Goal: Transaction & Acquisition: Purchase product/service

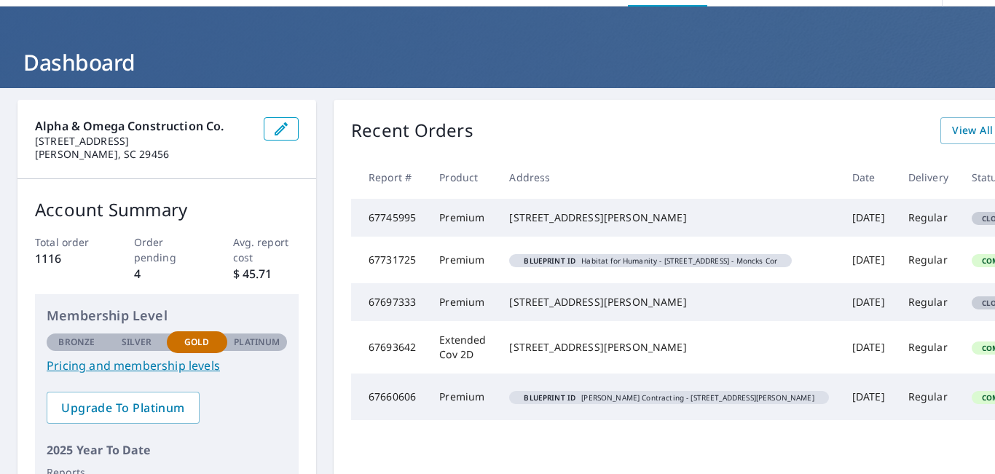
scroll to position [30, 0]
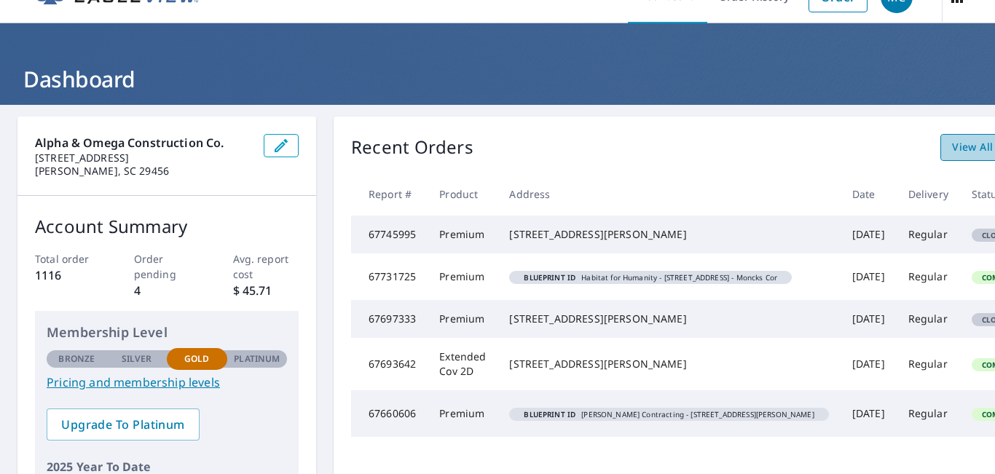
click at [952, 156] on span "View All Orders" at bounding box center [992, 147] width 80 height 18
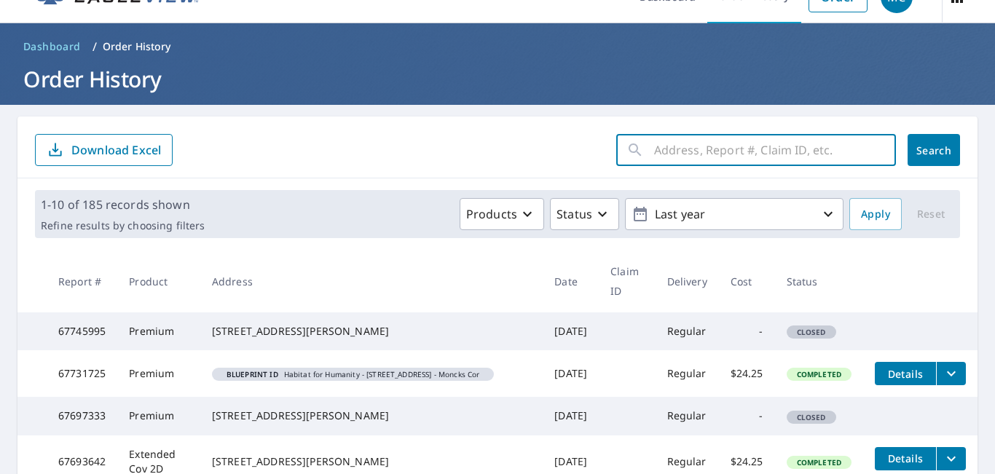
click at [803, 155] on input "text" at bounding box center [775, 150] width 242 height 41
type input "41 waterway"
click at [937, 147] on span "Search" at bounding box center [933, 150] width 29 height 14
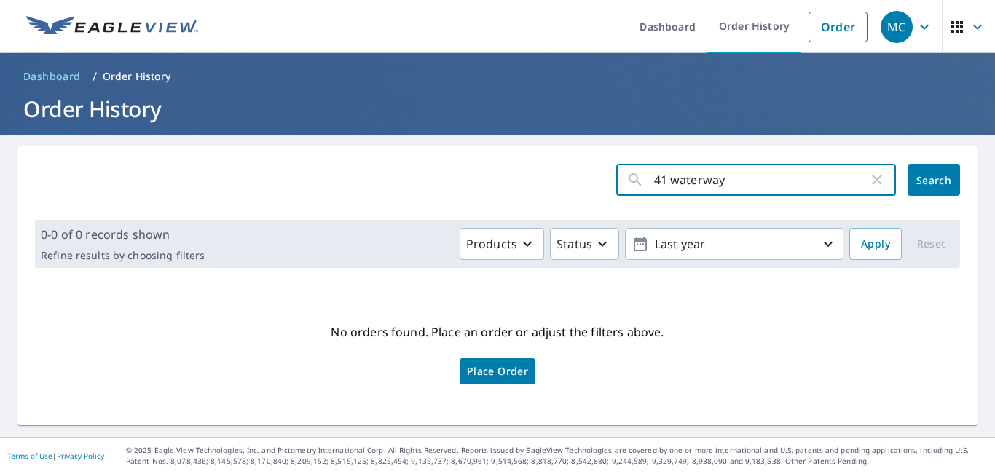
drag, startPoint x: 788, startPoint y: 192, endPoint x: 612, endPoint y: 169, distance: 177.0
click at [616, 169] on div "41 waterway ​" at bounding box center [756, 180] width 280 height 32
click at [654, 199] on input "text" at bounding box center [775, 179] width 242 height 41
click at [805, 342] on div "No orders found. Place an order or adjust the filters above. Place Order" at bounding box center [497, 352] width 937 height 122
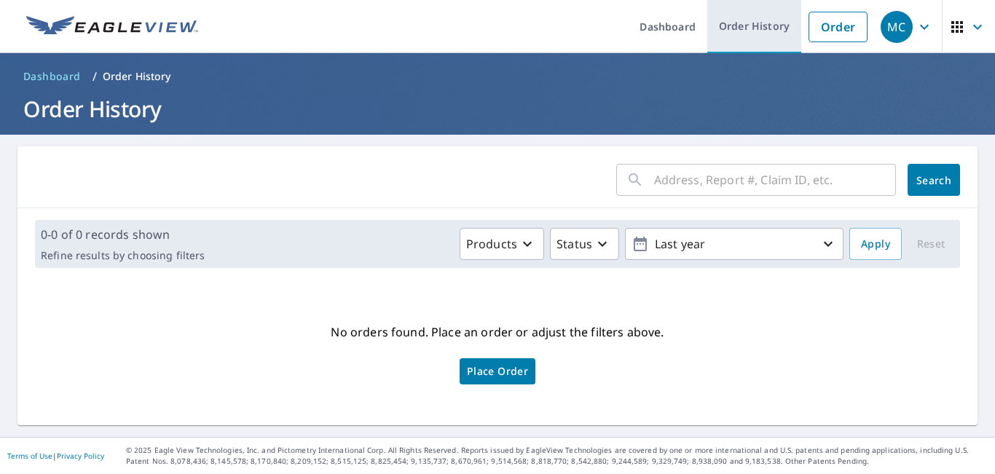
click at [722, 26] on link "Order History" at bounding box center [754, 26] width 94 height 53
click at [732, 22] on link "Order History" at bounding box center [754, 26] width 94 height 53
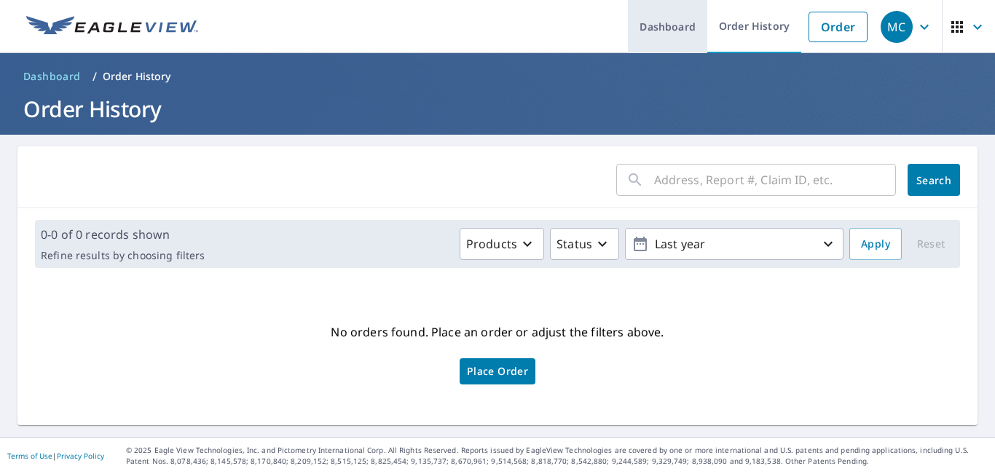
click at [662, 23] on link "Dashboard" at bounding box center [667, 26] width 79 height 53
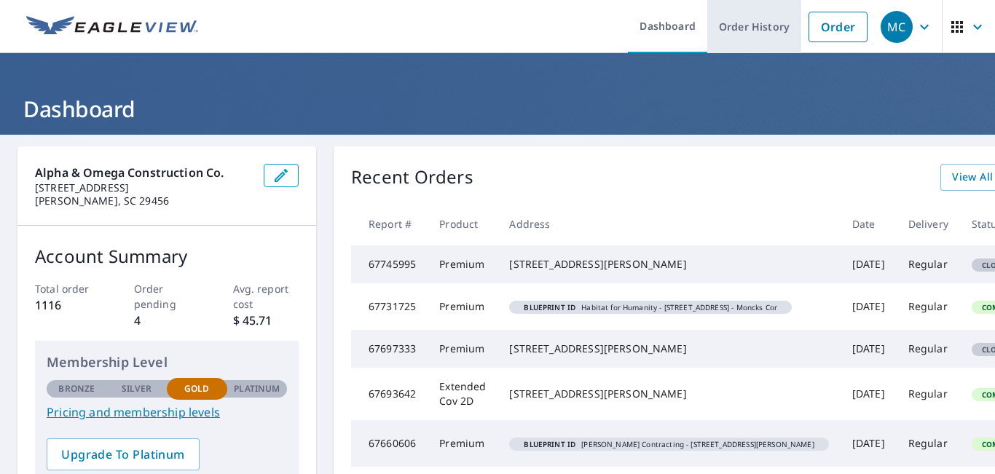
click at [749, 33] on link "Order History" at bounding box center [754, 26] width 94 height 53
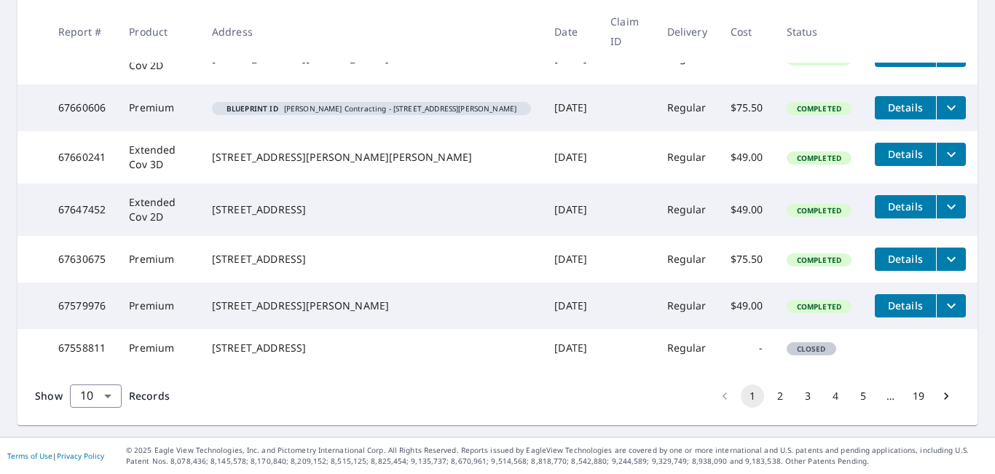
scroll to position [466, 0]
click at [797, 408] on button "3" at bounding box center [807, 396] width 23 height 23
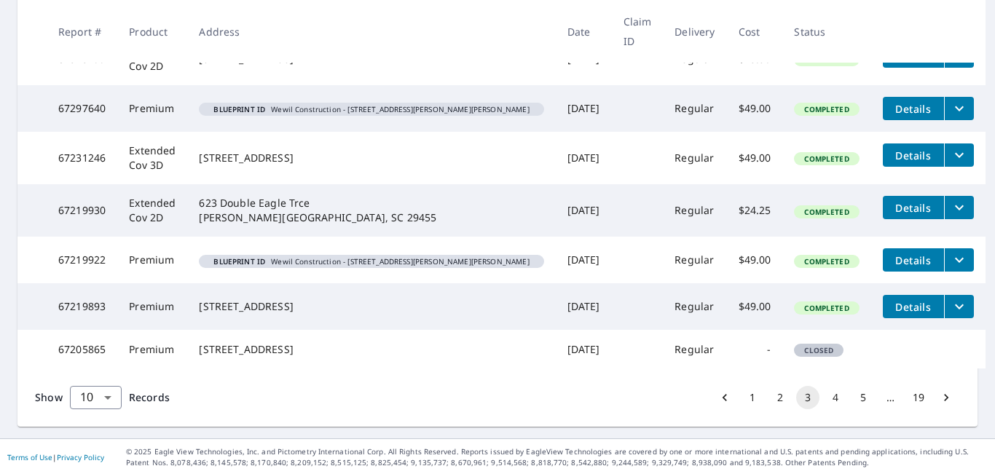
scroll to position [500, 0]
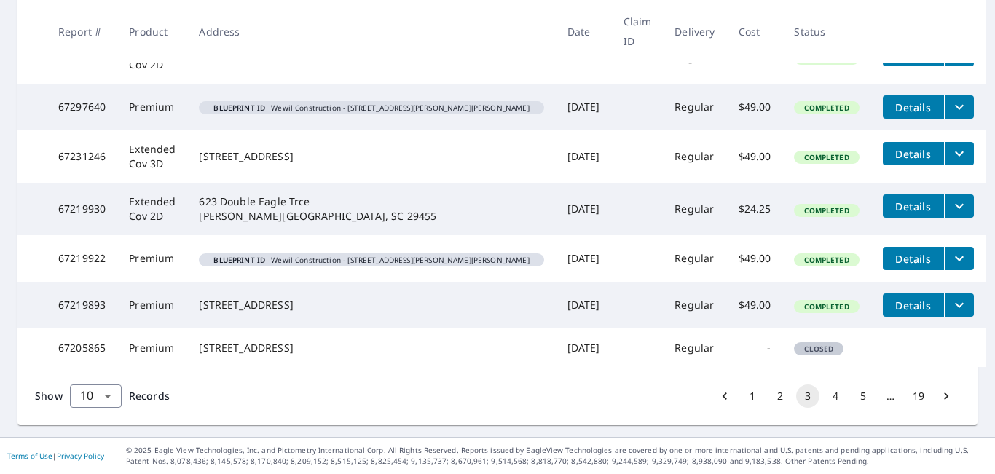
click at [854, 398] on button "5" at bounding box center [862, 396] width 23 height 23
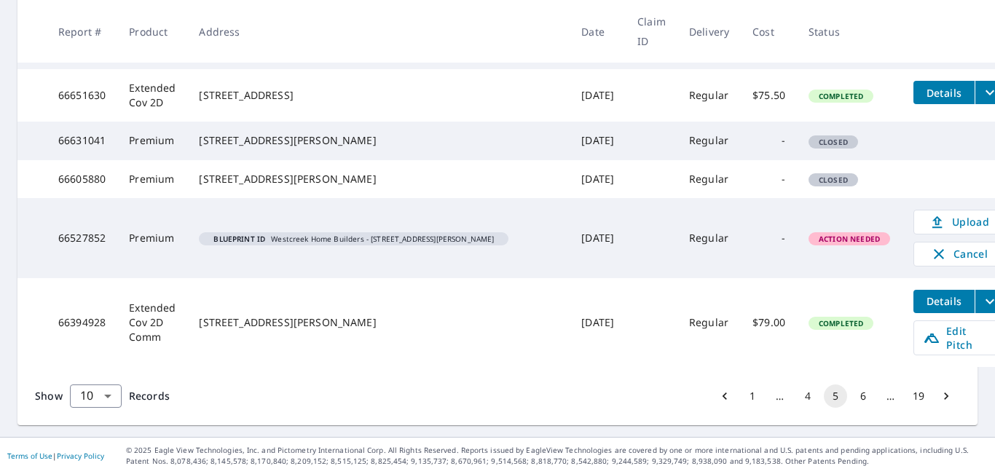
scroll to position [553, 0]
click at [857, 397] on button "6" at bounding box center [862, 396] width 23 height 23
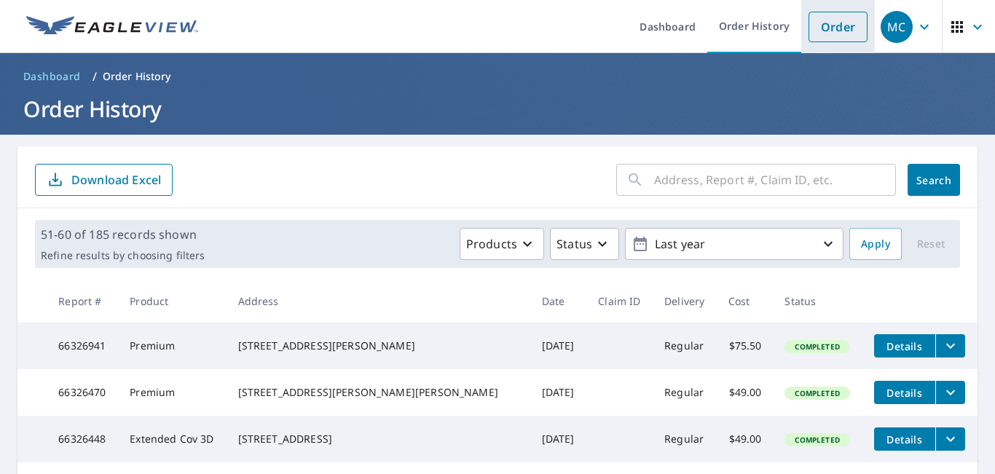
click at [833, 26] on link "Order" at bounding box center [837, 27] width 59 height 31
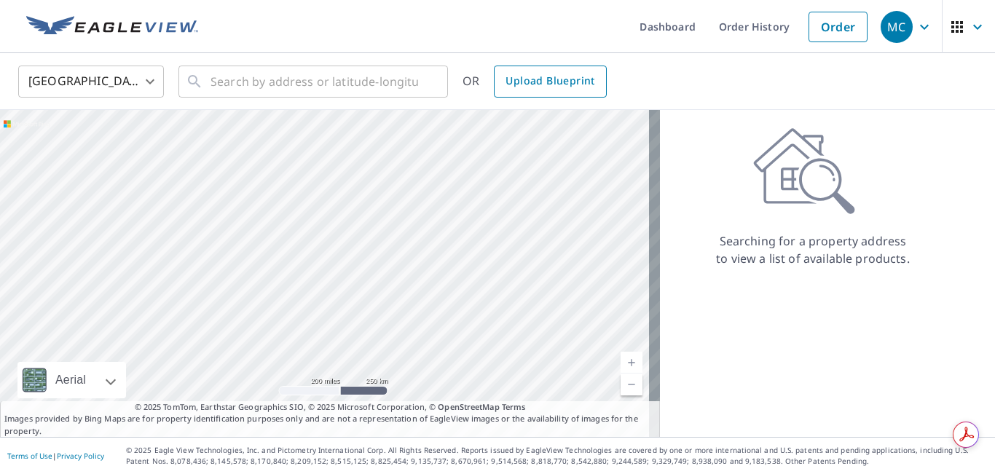
click at [532, 77] on span "Upload Blueprint" at bounding box center [549, 81] width 89 height 18
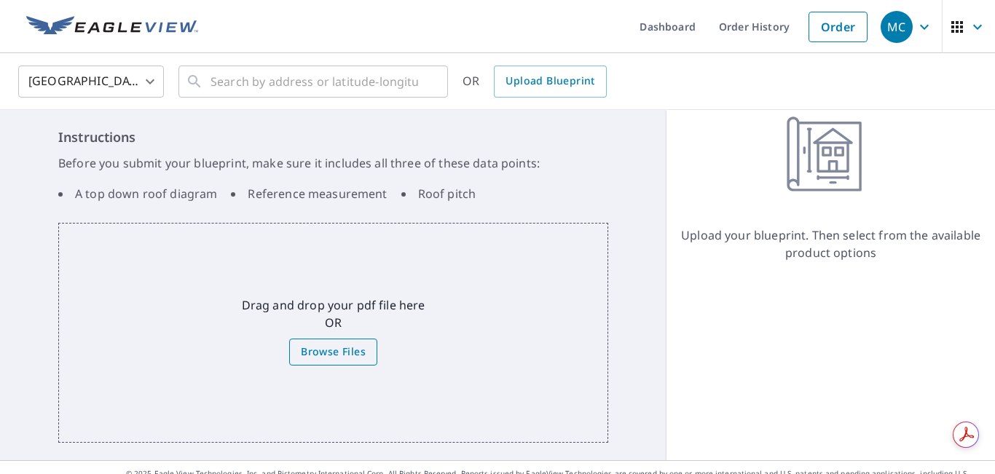
click at [318, 352] on span "Browse Files" at bounding box center [333, 352] width 65 height 18
click at [0, 0] on input "Browse Files" at bounding box center [0, 0] width 0 height 0
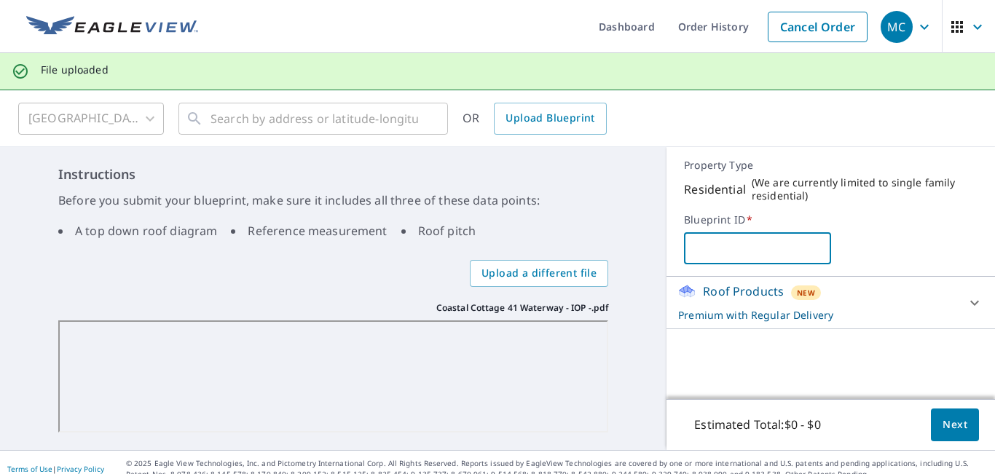
click at [717, 243] on input "text" at bounding box center [757, 248] width 146 height 41
paste input "aluminum $1,380 Copper $1,938"
type input "a"
type input "Coastal Cottages - 41 [GEOGRAPHIC_DATA] - IOP"
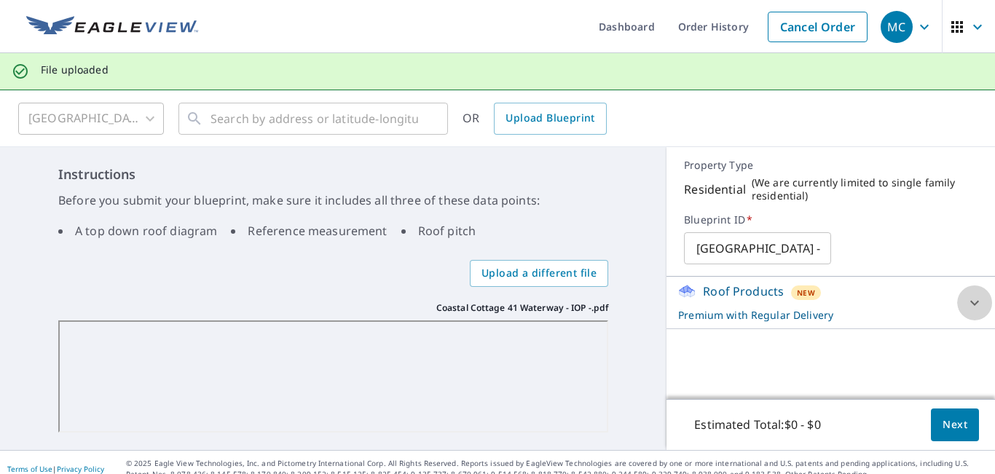
click at [966, 307] on icon at bounding box center [974, 302] width 17 height 17
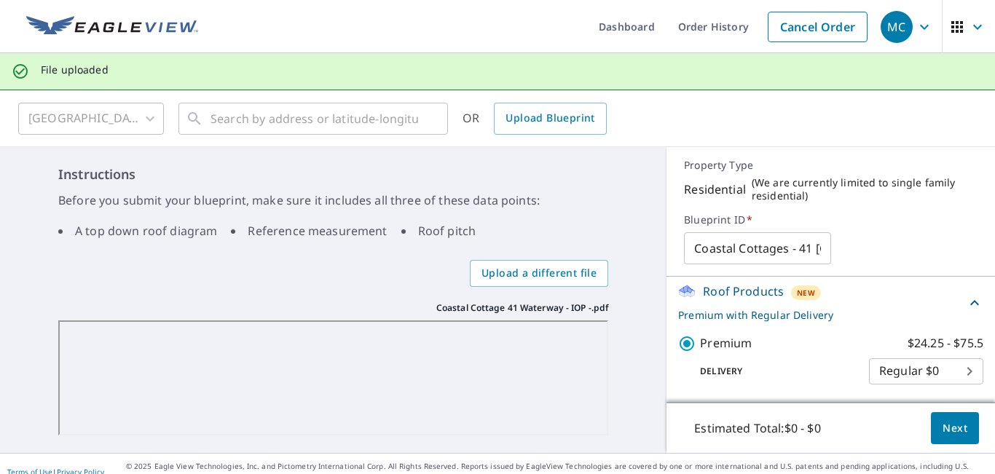
click at [950, 429] on span "Next" at bounding box center [954, 428] width 25 height 18
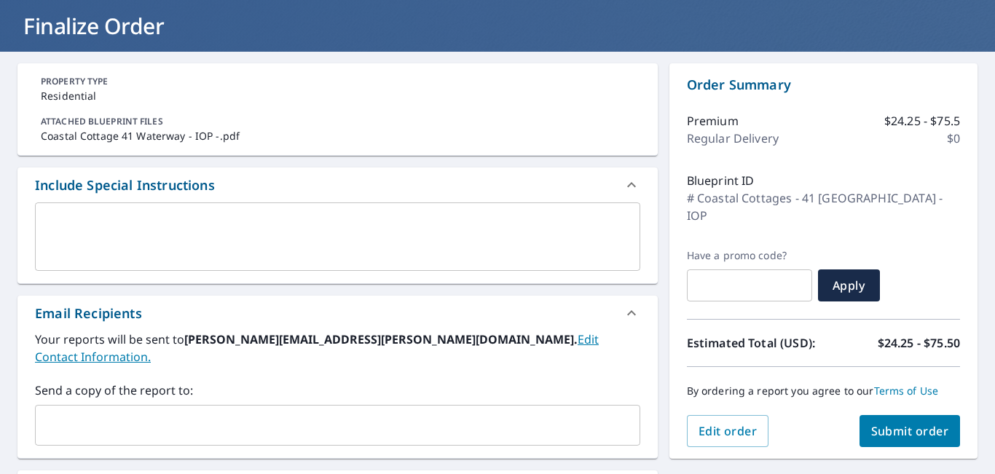
scroll to position [127, 0]
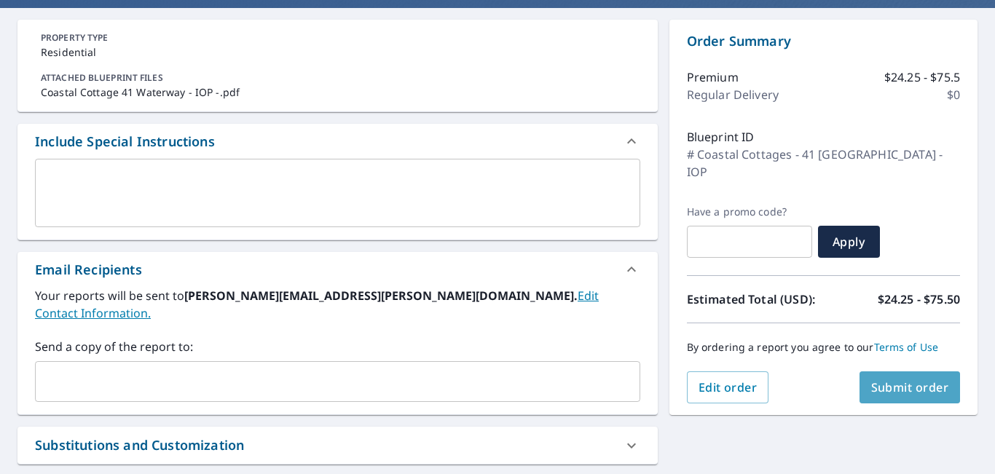
click at [910, 379] on span "Submit order" at bounding box center [910, 387] width 78 height 16
checkbox input "true"
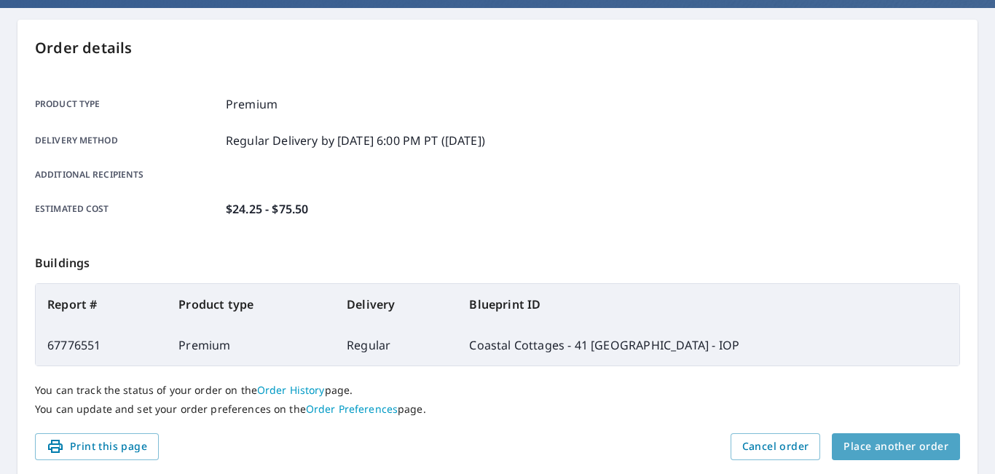
click at [913, 456] on span "Place another order" at bounding box center [895, 447] width 105 height 18
